Goal: Information Seeking & Learning: Learn about a topic

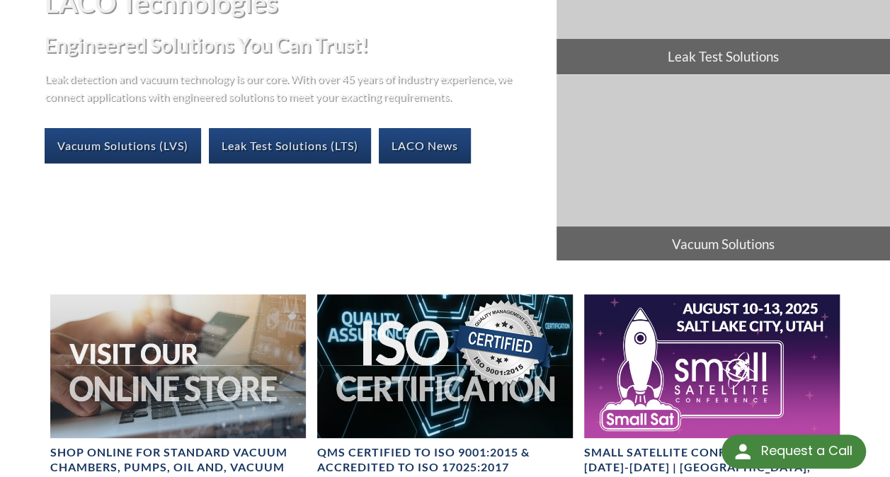
scroll to position [200, 0]
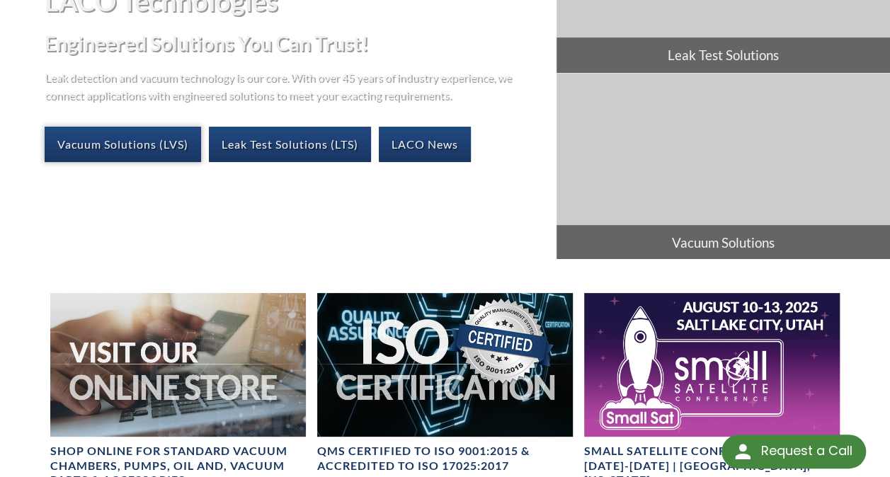
click at [173, 127] on link "Vacuum Solutions (LVS)" at bounding box center [123, 144] width 156 height 35
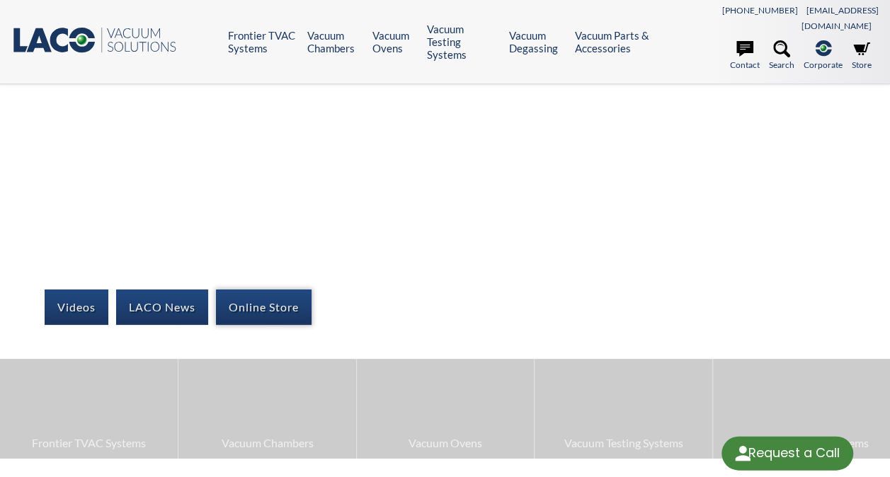
select select "Language Translate Widget"
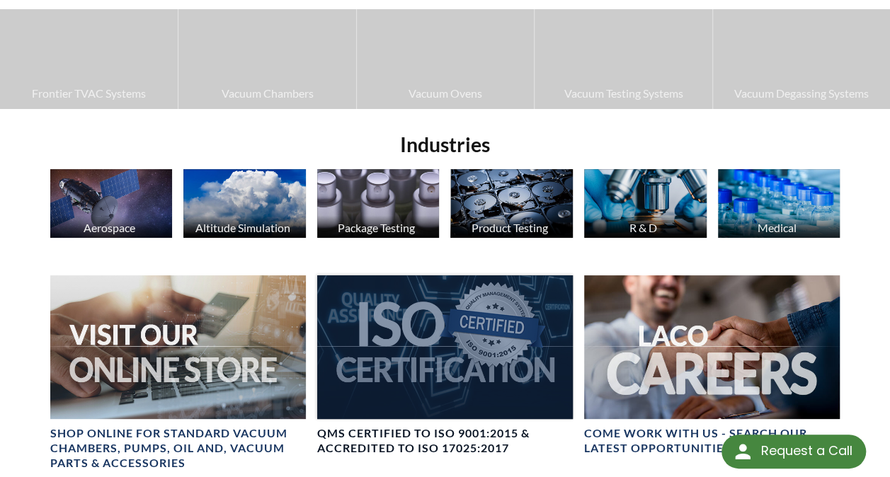
scroll to position [351, 0]
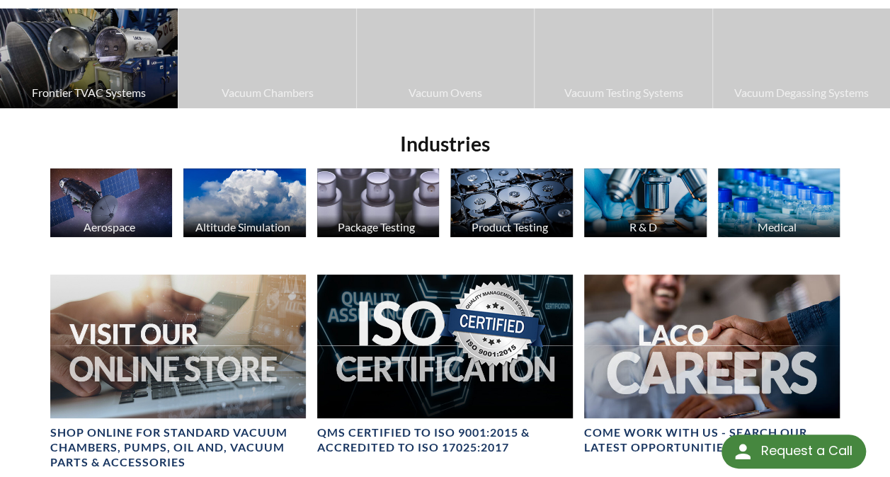
click at [108, 63] on img at bounding box center [89, 58] width 178 height 100
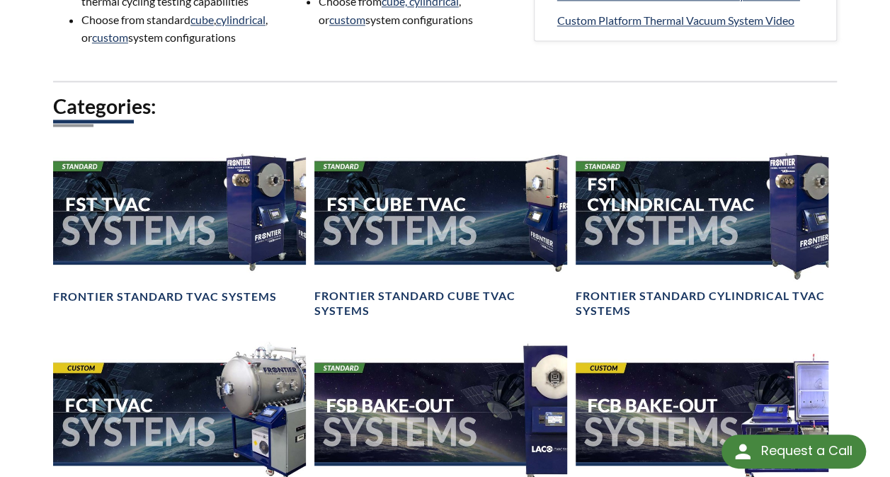
scroll to position [995, 0]
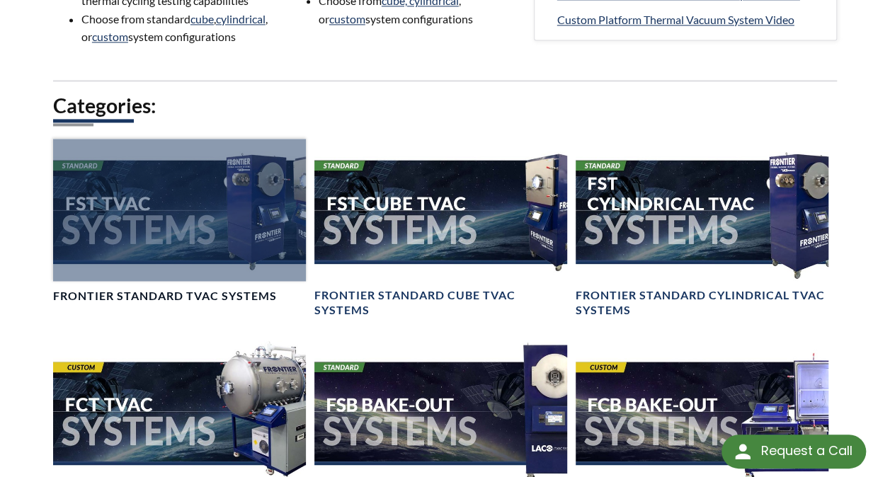
click at [264, 224] on div at bounding box center [179, 210] width 253 height 142
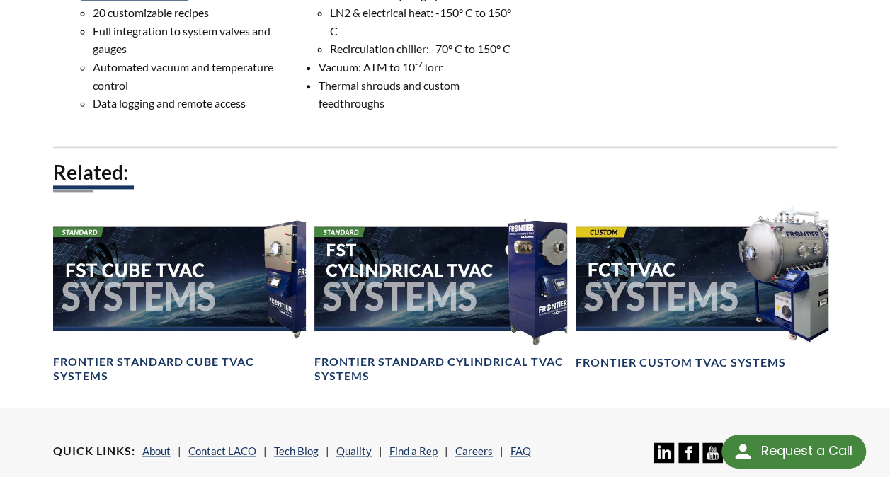
scroll to position [848, 0]
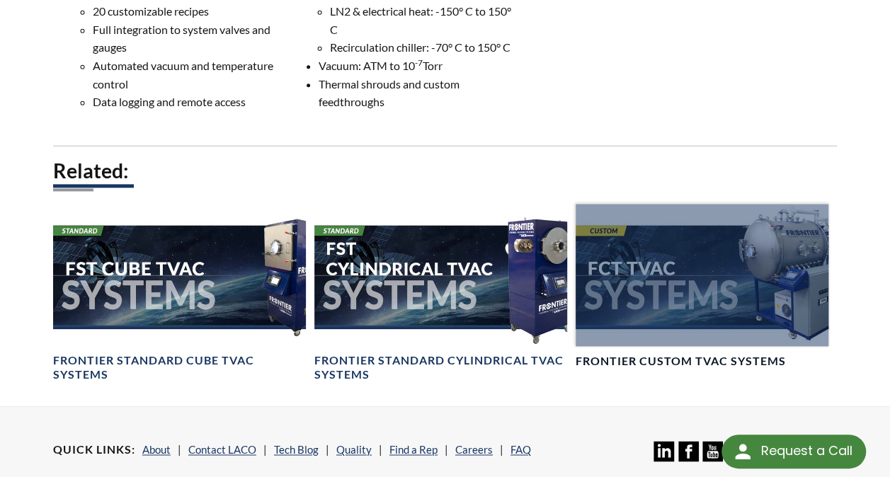
click at [621, 279] on div at bounding box center [702, 275] width 253 height 142
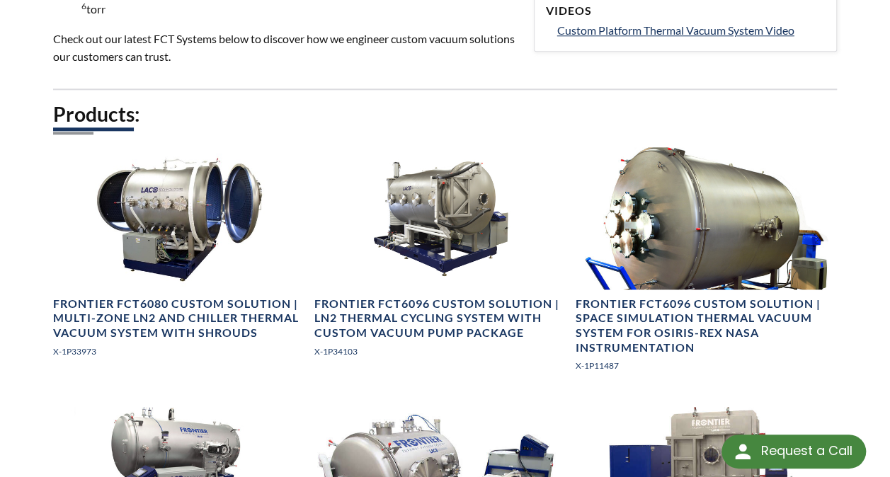
scroll to position [761, 0]
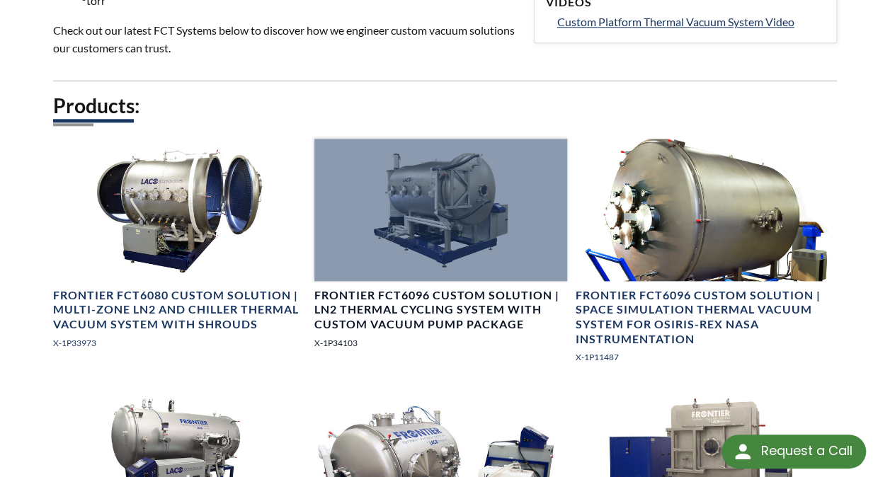
click at [428, 232] on div at bounding box center [440, 210] width 253 height 142
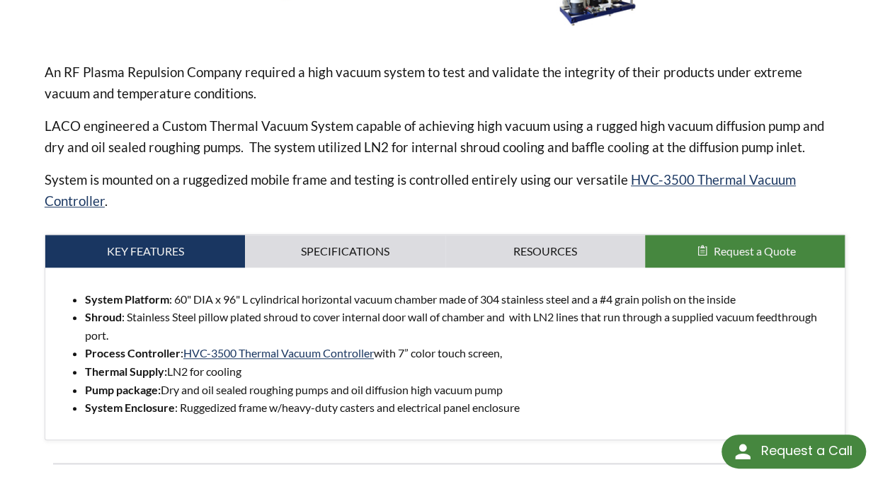
scroll to position [524, 0]
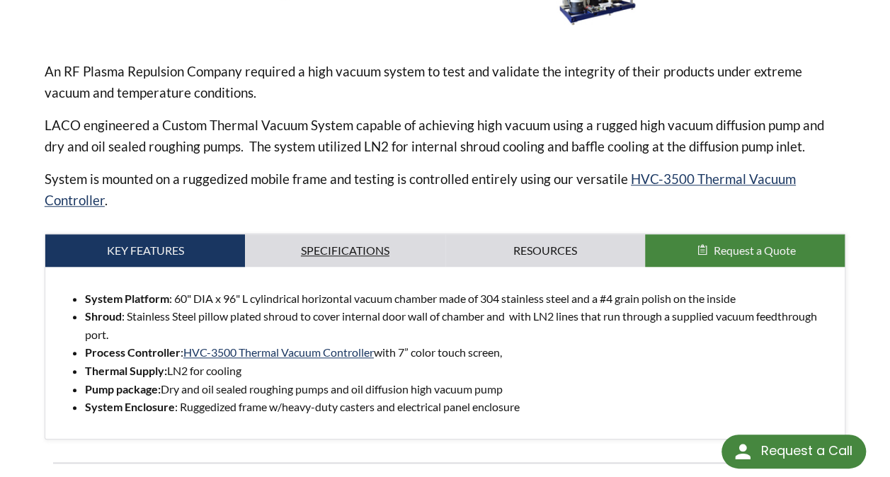
click at [344, 234] on link "Specifications" at bounding box center [345, 250] width 200 height 33
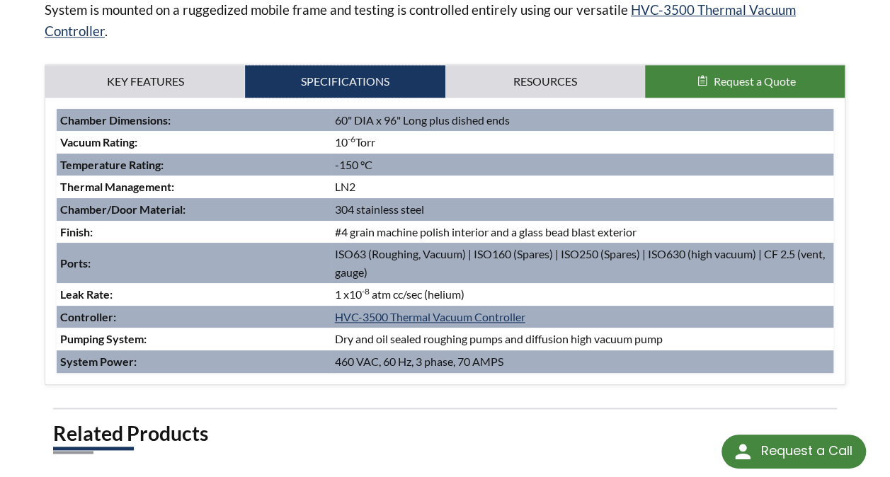
scroll to position [694, 0]
